Goal: Task Accomplishment & Management: Manage account settings

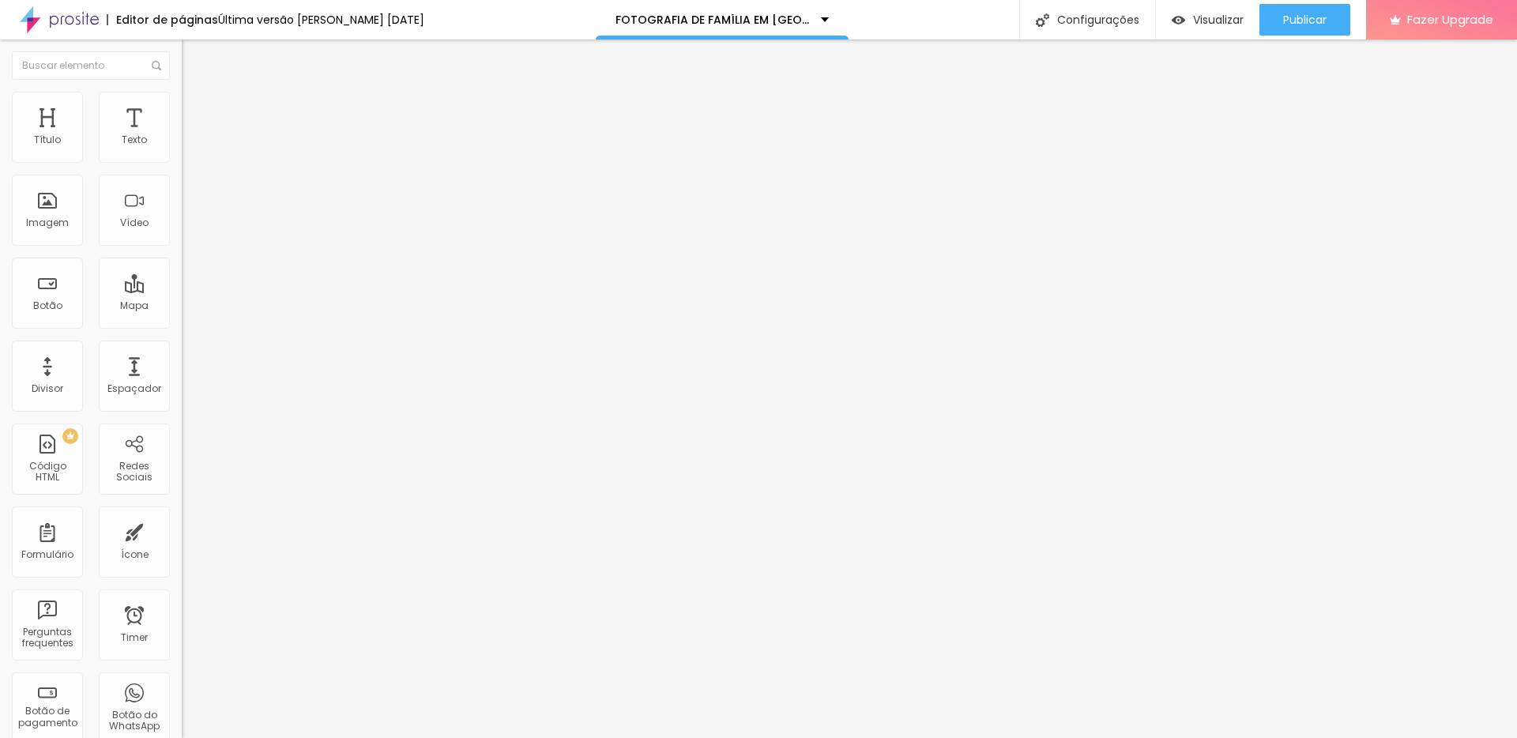
click at [194, 61] on img "button" at bounding box center [200, 57] width 13 height 13
click at [1069, 11] on div "Configurações" at bounding box center [1087, 19] width 136 height 39
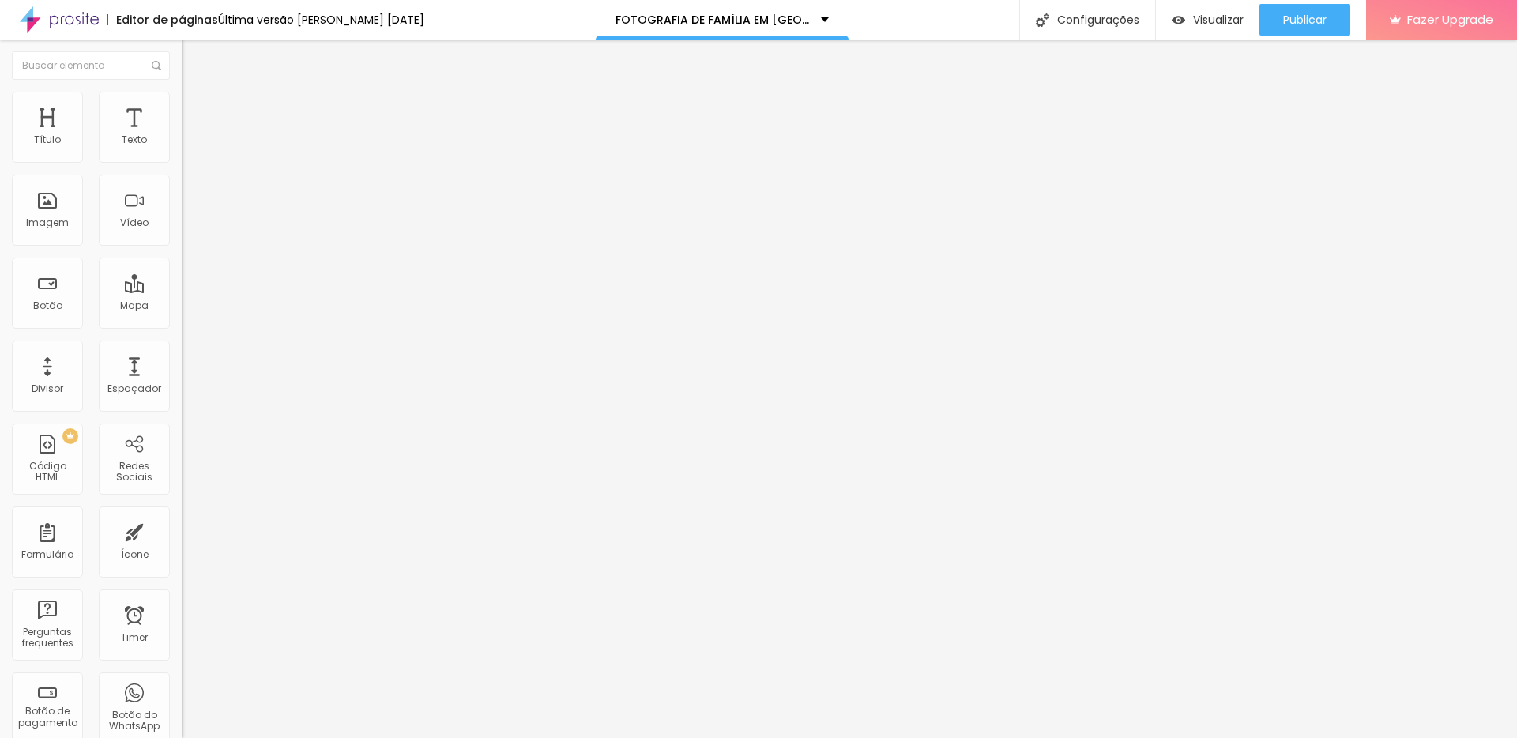
drag, startPoint x: 641, startPoint y: 310, endPoint x: 697, endPoint y: 397, distance: 103.7
